Goal: Task Accomplishment & Management: Use online tool/utility

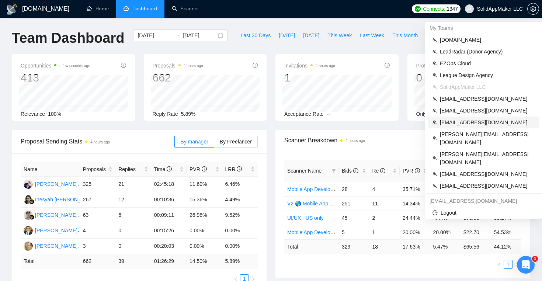
click at [464, 126] on span "[EMAIL_ADDRESS][DOMAIN_NAME]" at bounding box center [487, 122] width 95 height 8
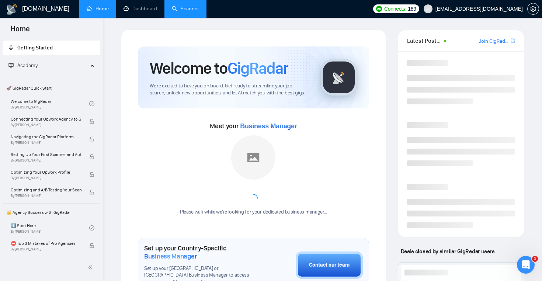
click at [193, 12] on link "Scanner" at bounding box center [185, 9] width 27 height 6
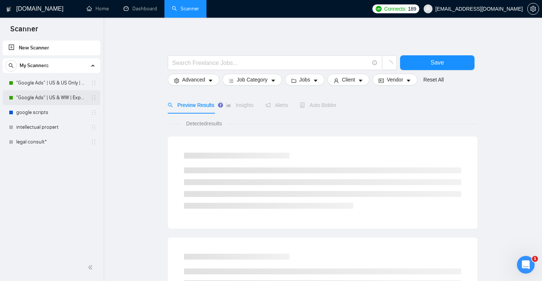
click at [50, 95] on link ""Google Ads" | US & WW | Expert" at bounding box center [51, 97] width 70 height 15
